Goal: Task Accomplishment & Management: Complete application form

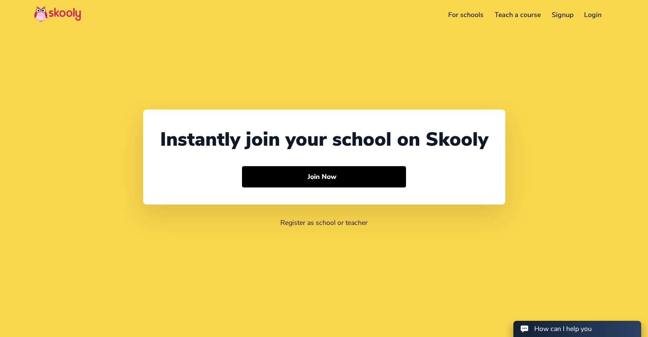
select select "65"
select select "[GEOGRAPHIC_DATA]"
select select "[GEOGRAPHIC_DATA]/[GEOGRAPHIC_DATA]"
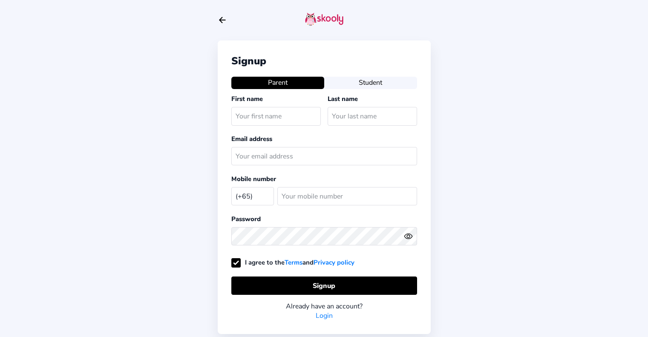
select select "SG"
drag, startPoint x: 0, startPoint y: 0, endPoint x: 266, endPoint y: 123, distance: 293.0
click at [266, 124] on input "text" at bounding box center [275, 116] width 89 height 18
type input "[PERSON_NAME]"
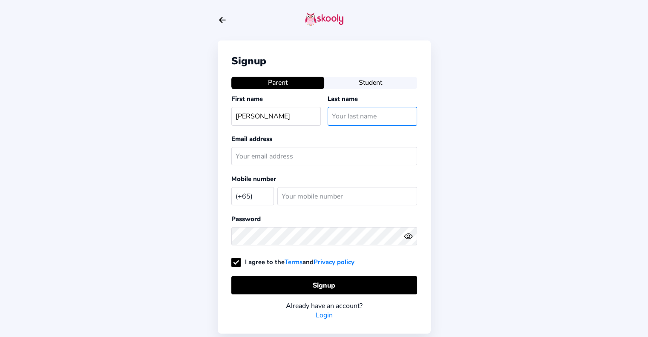
type input "[PERSON_NAME]"
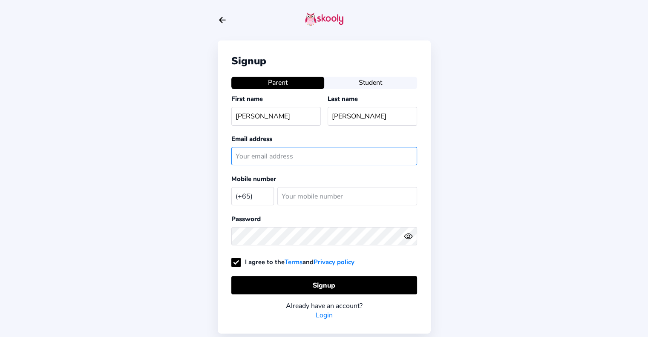
type input "[EMAIL_ADDRESS][DOMAIN_NAME]"
select select "CA"
type input "9195928553"
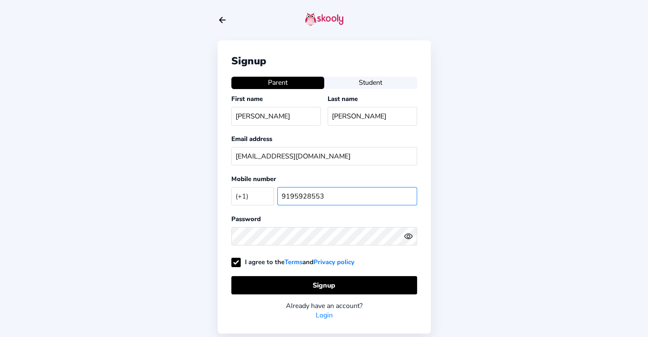
click at [331, 197] on input "9195928553" at bounding box center [347, 196] width 140 height 18
click at [263, 196] on select "[GEOGRAPHIC_DATA] (+93) [GEOGRAPHIC_DATA] (+355) [GEOGRAPHIC_DATA] (+213) [GEOG…" at bounding box center [252, 195] width 43 height 17
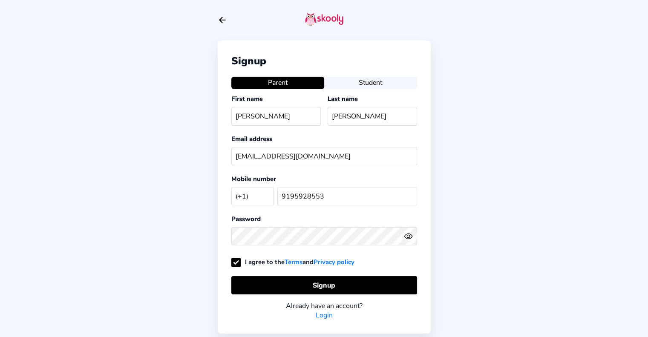
click at [263, 196] on select "[GEOGRAPHIC_DATA] (+93) [GEOGRAPHIC_DATA] (+355) [GEOGRAPHIC_DATA] (+213) [GEOG…" at bounding box center [252, 195] width 43 height 17
drag, startPoint x: 343, startPoint y: 194, endPoint x: 315, endPoint y: 192, distance: 27.3
click at [343, 194] on input "9195928553" at bounding box center [347, 196] width 140 height 18
click at [254, 197] on select "[GEOGRAPHIC_DATA] (+93) [GEOGRAPHIC_DATA] (+355) [GEOGRAPHIC_DATA] (+213) [GEOG…" at bounding box center [252, 195] width 43 height 17
select select "SG"
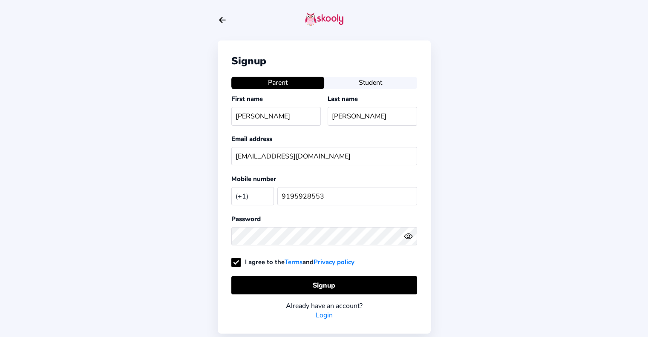
click at [231, 187] on select "[GEOGRAPHIC_DATA] (+93) [GEOGRAPHIC_DATA] (+355) [GEOGRAPHIC_DATA] (+213) [GEOG…" at bounding box center [252, 195] width 43 height 17
click at [335, 193] on input "9195928553" at bounding box center [347, 196] width 140 height 18
type input "86738679"
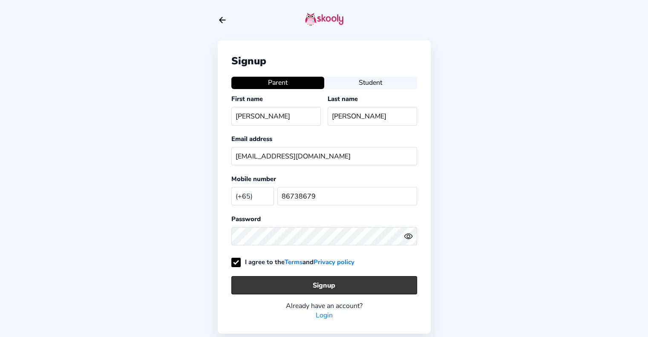
click at [337, 282] on button "Signup" at bounding box center [324, 285] width 186 height 18
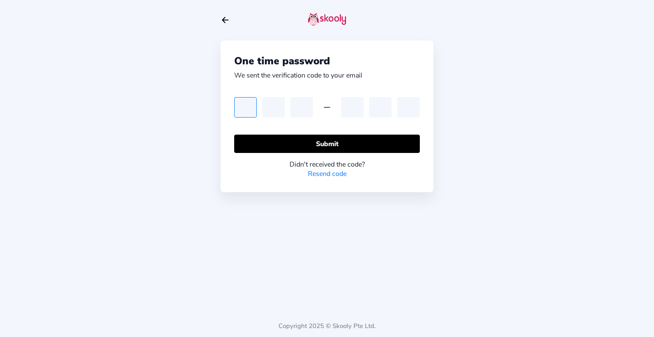
type input "4"
type input "3"
type input "7"
type input "9"
type input "6"
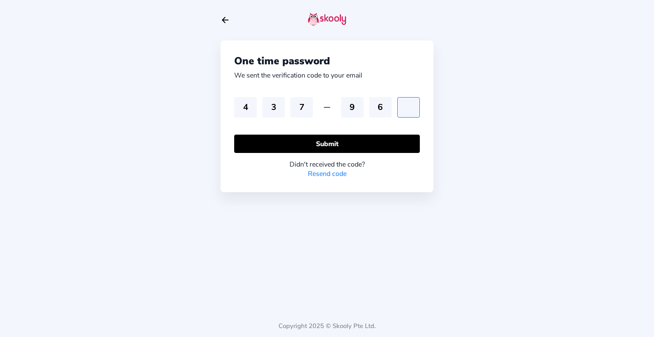
type input "2"
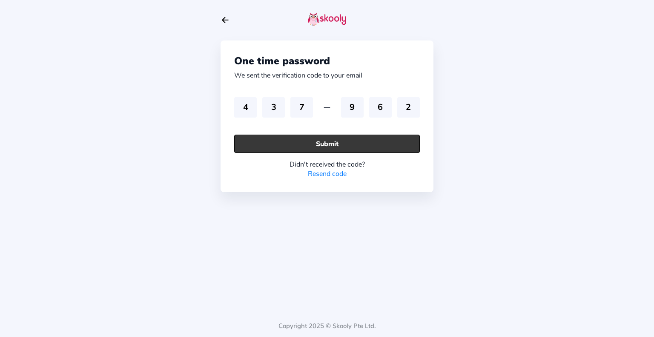
click at [314, 148] on button "Submit" at bounding box center [327, 144] width 186 height 18
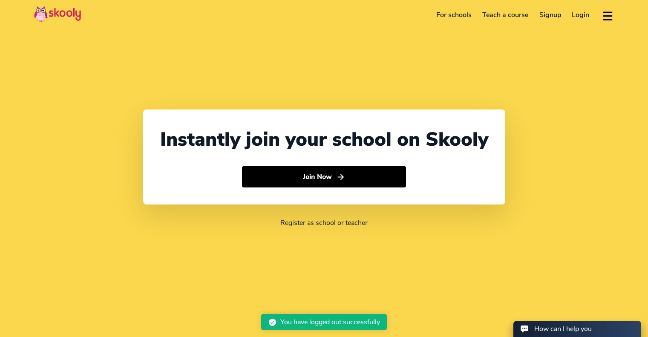
select select "65"
select select "[GEOGRAPHIC_DATA]"
select select "[GEOGRAPHIC_DATA]/[GEOGRAPHIC_DATA]"
